Goal: Information Seeking & Learning: Learn about a topic

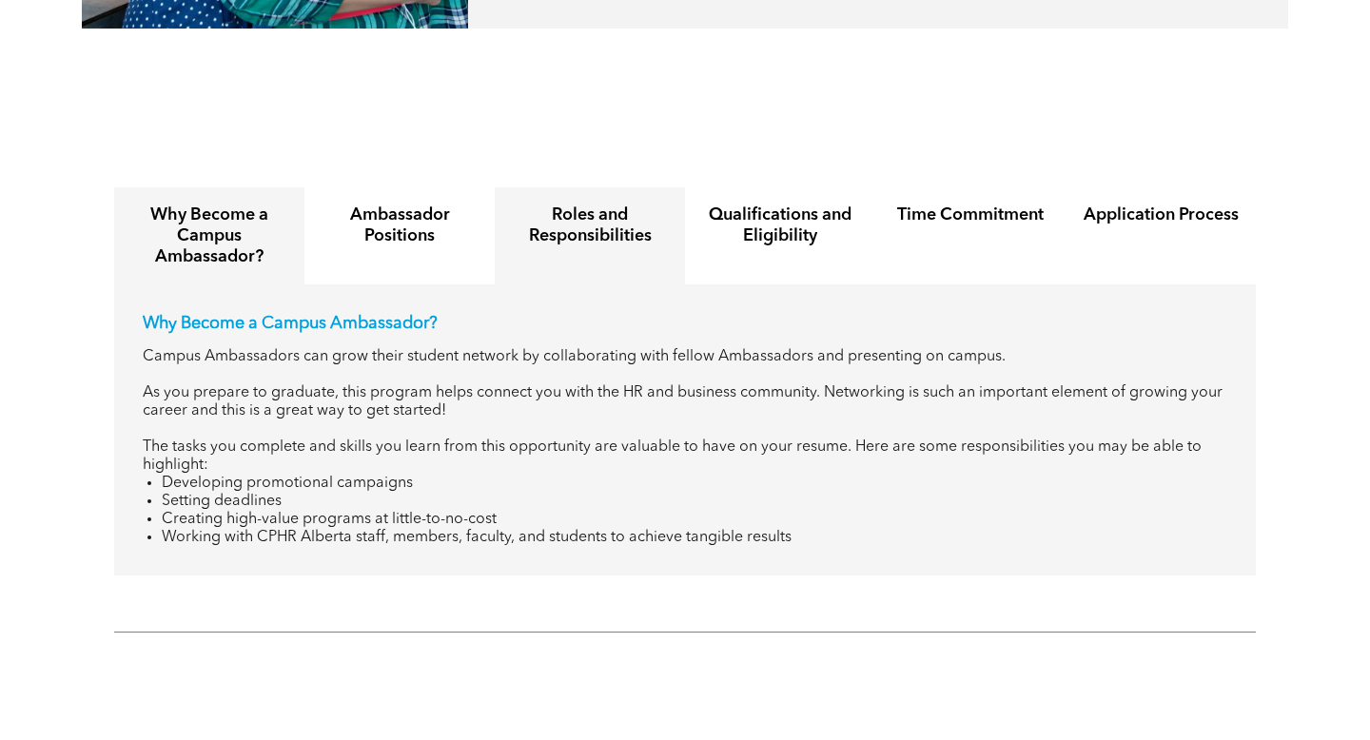
scroll to position [2164, 0]
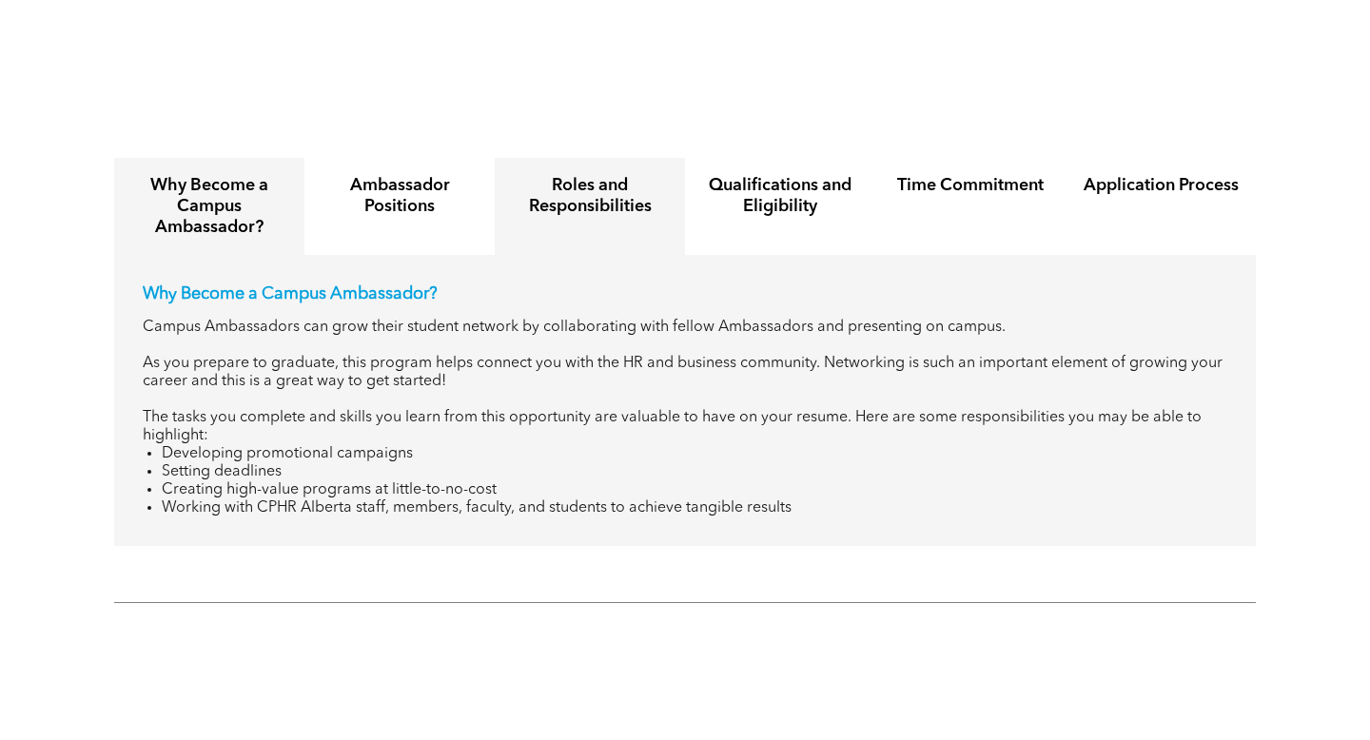
click at [538, 178] on h4 "Roles and Responsibilities" at bounding box center [590, 196] width 156 height 42
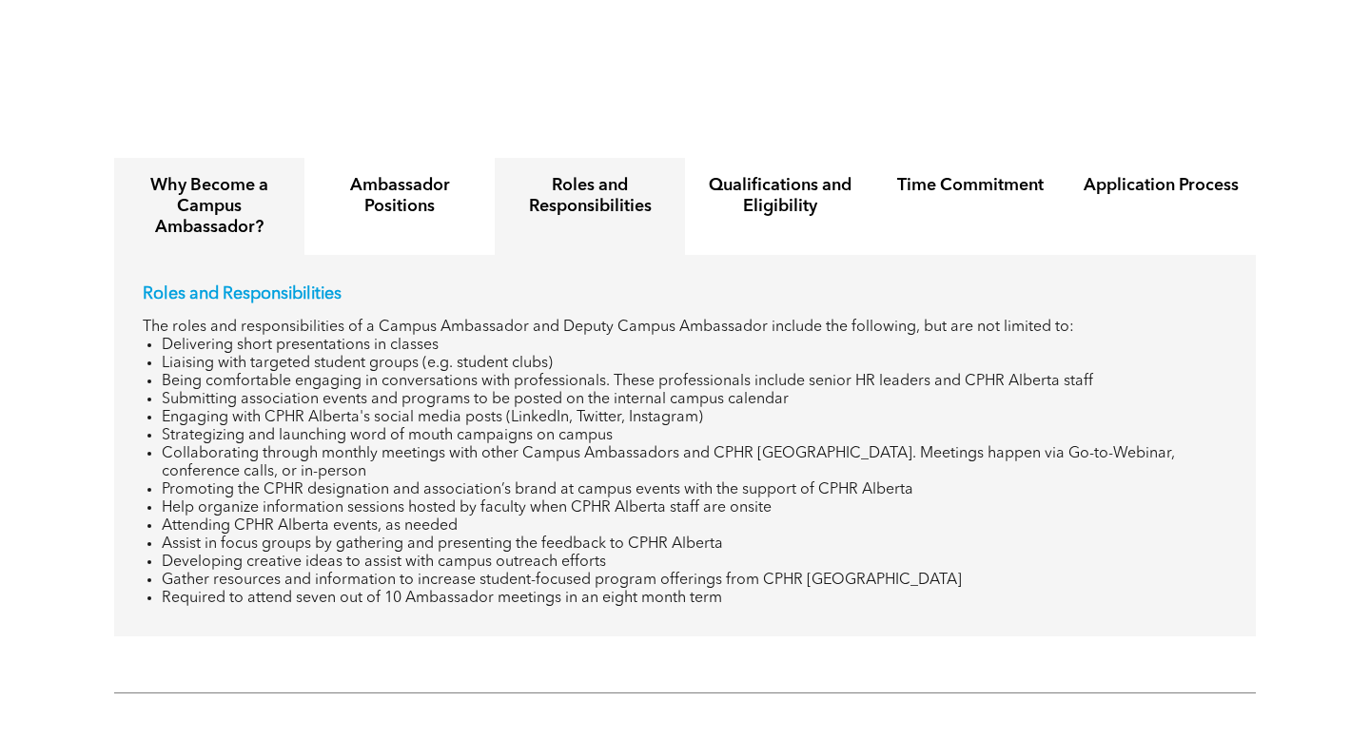
click at [251, 181] on h4 "Why Become a Campus Ambassador?" at bounding box center [209, 206] width 156 height 63
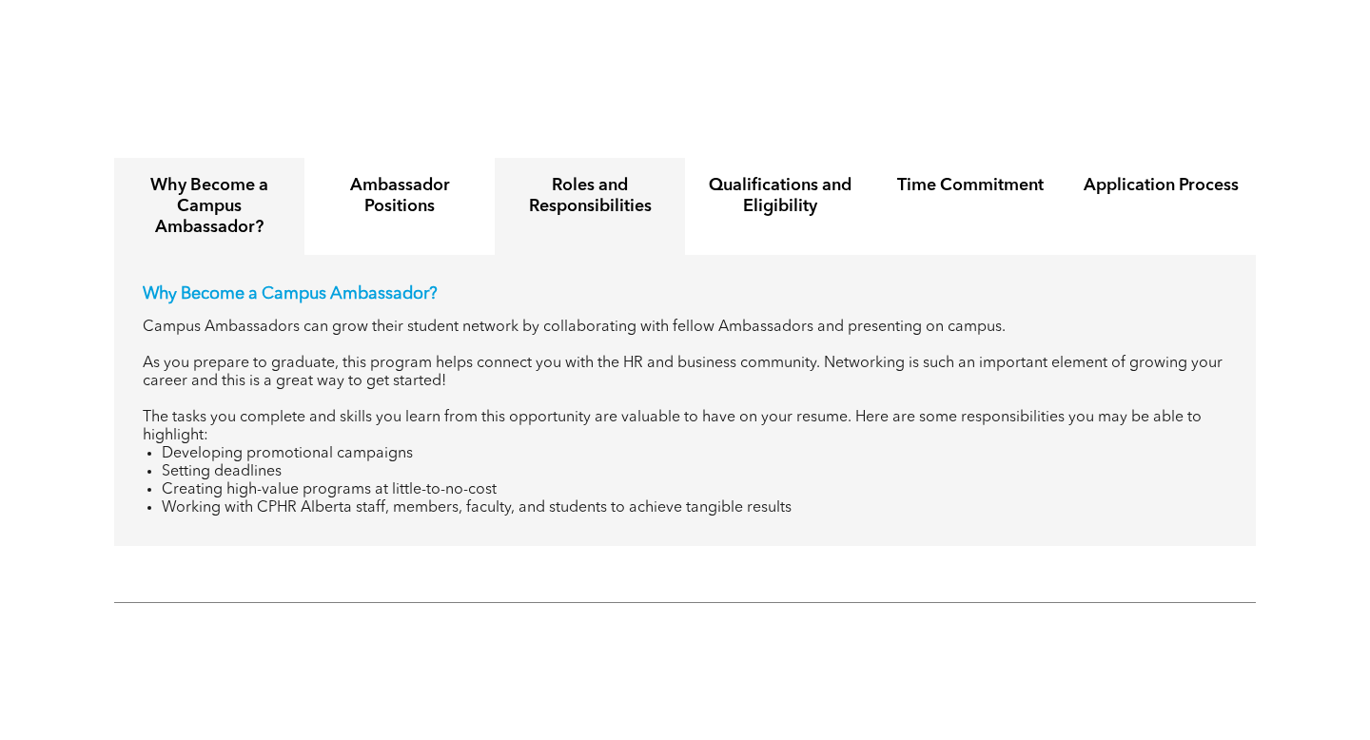
click at [565, 175] on h4 "Roles and Responsibilities" at bounding box center [590, 196] width 156 height 42
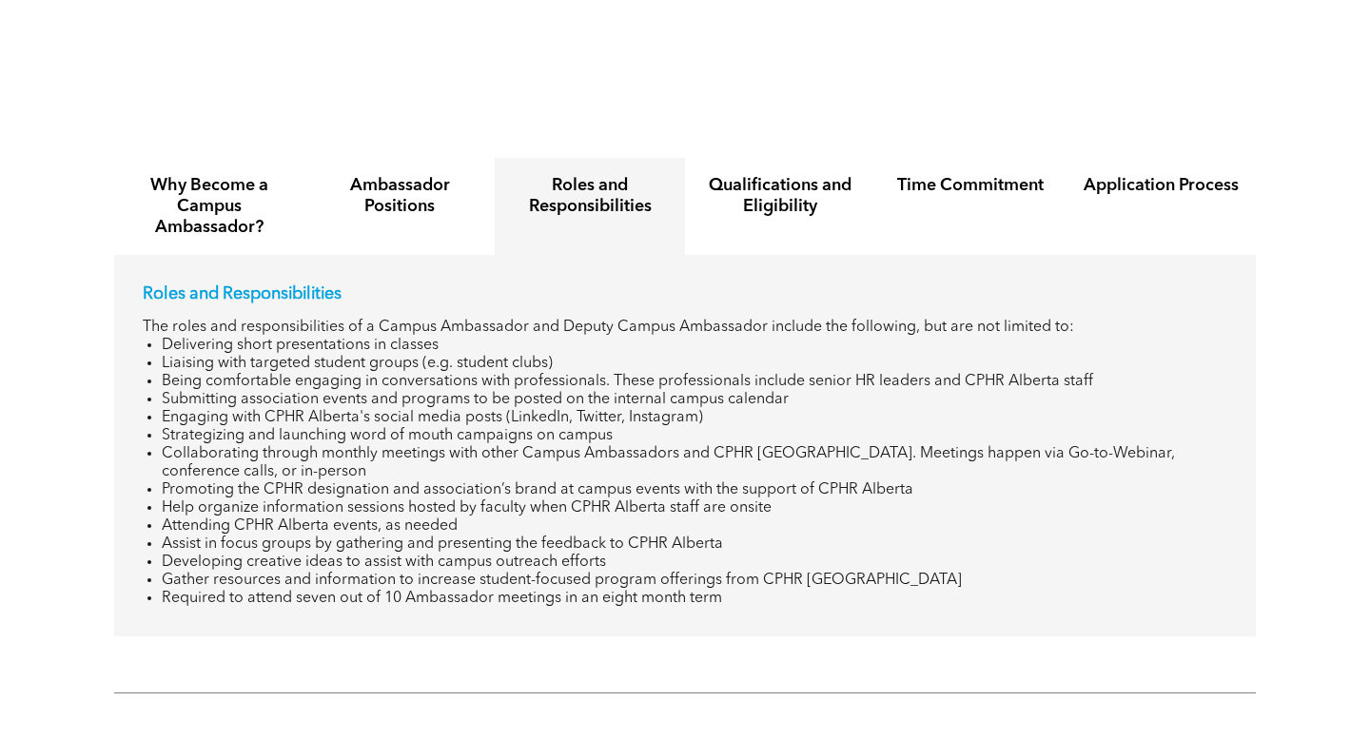
drag, startPoint x: 144, startPoint y: 269, endPoint x: 856, endPoint y: 598, distance: 784.7
click at [856, 598] on div "Roles and Responsibilities The roles and responsibilities of a Campus Ambassado…" at bounding box center [684, 445] width 1141 height 381
copy div "Roles and Responsibilities The roles and responsibilities of a Campus Ambassado…"
